Goal: Transaction & Acquisition: Purchase product/service

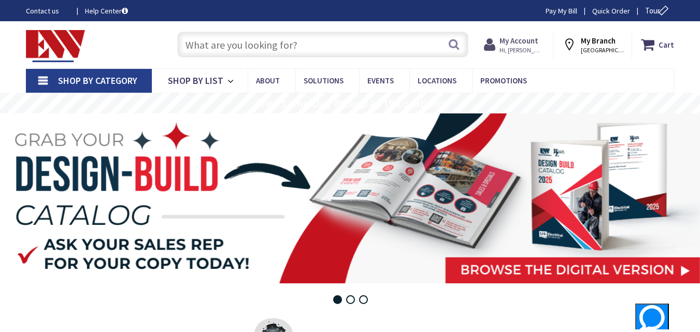
click at [521, 45] on strong "My Account" at bounding box center [519, 41] width 39 height 10
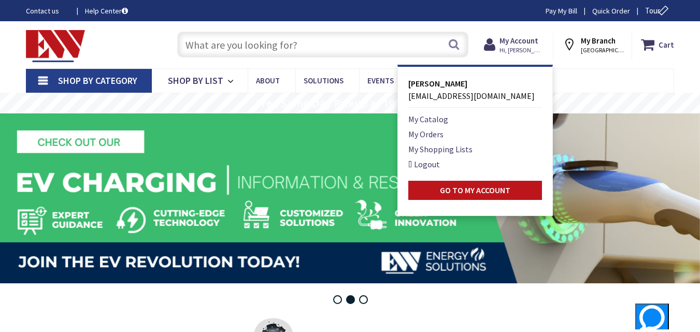
click at [682, 64] on div "Skip to Content Toggle Nav Search Cart My Cart Close" at bounding box center [350, 44] width 700 height 47
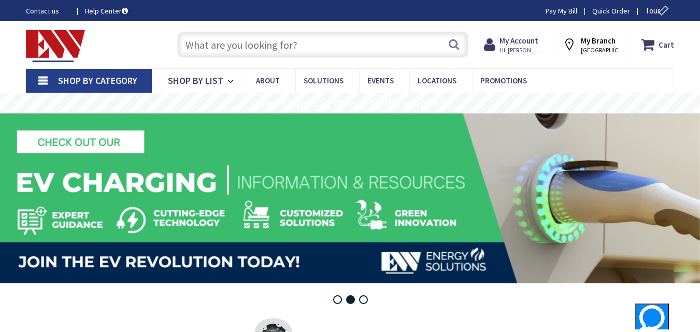
click at [309, 41] on input "text" at bounding box center [322, 45] width 291 height 26
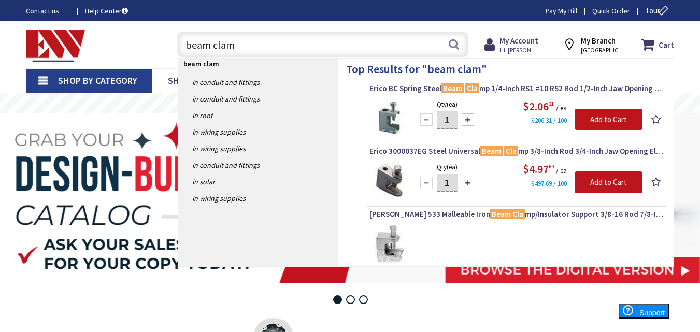
type input "beam clamp"
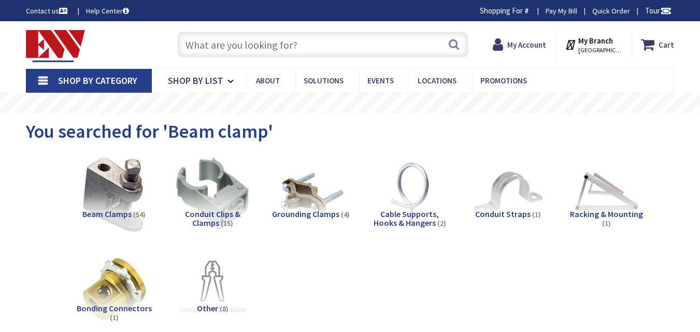
click at [100, 190] on img at bounding box center [114, 193] width 81 height 81
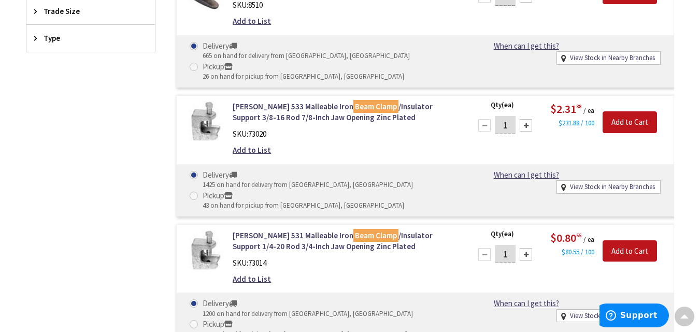
scroll to position [570, 0]
